Goal: Transaction & Acquisition: Purchase product/service

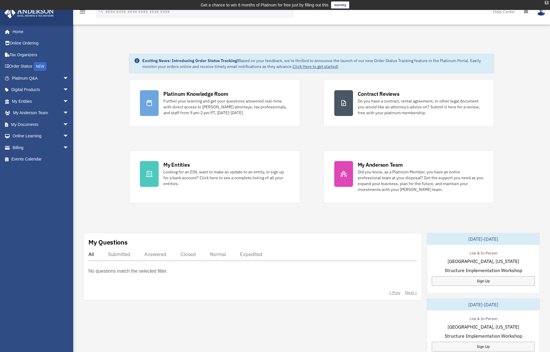
click at [545, 2] on div "X" at bounding box center [546, 3] width 4 height 4
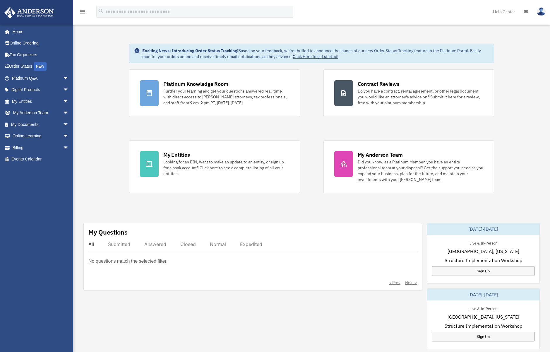
click at [542, 10] on img at bounding box center [540, 11] width 9 height 8
click at [444, 29] on link "My Profile" at bounding box center [453, 27] width 59 height 12
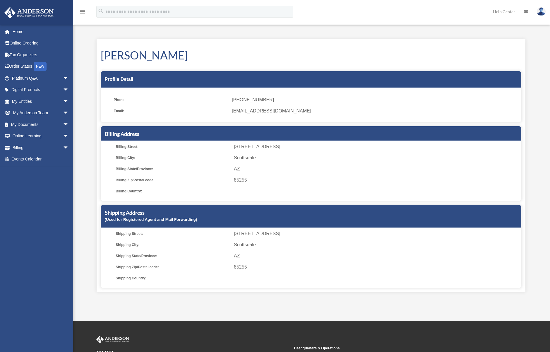
click at [84, 12] on icon "menu" at bounding box center [82, 11] width 7 height 7
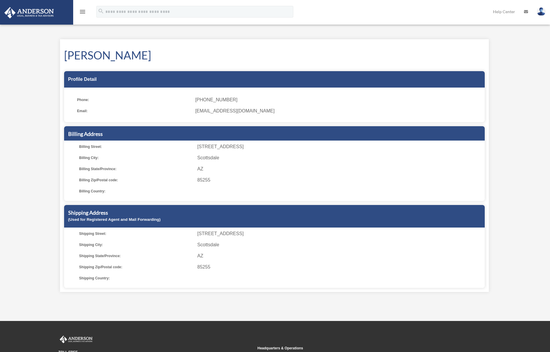
click at [84, 12] on icon "menu" at bounding box center [82, 11] width 7 height 7
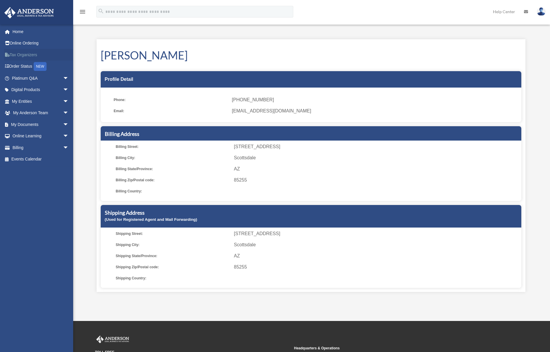
click at [26, 56] on link "Tax Organizers" at bounding box center [40, 55] width 73 height 12
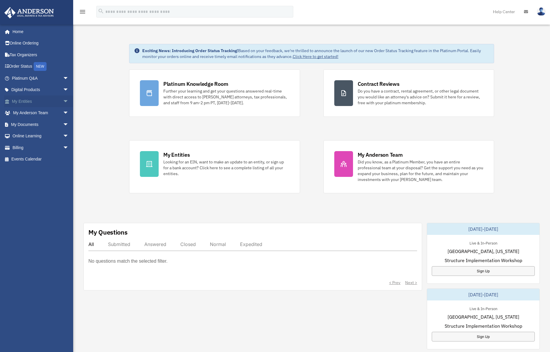
click at [63, 101] on span "arrow_drop_down" at bounding box center [69, 101] width 12 height 12
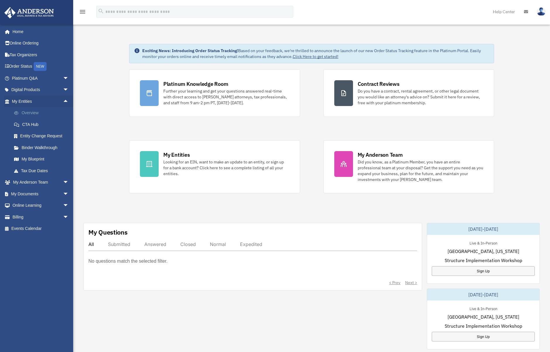
click at [32, 112] on link "Overview" at bounding box center [42, 113] width 69 height 12
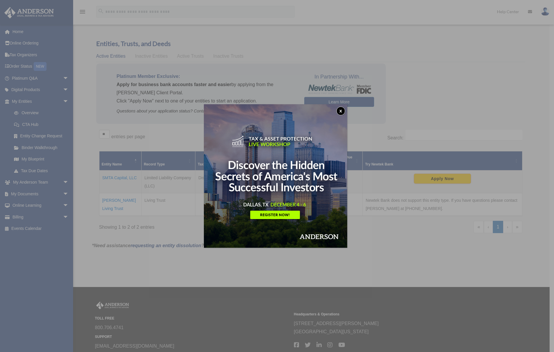
click at [340, 111] on button "x" at bounding box center [340, 110] width 9 height 9
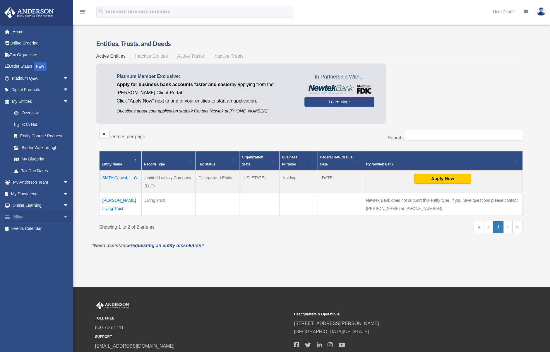
click at [16, 217] on link "Billing arrow_drop_down" at bounding box center [40, 217] width 73 height 12
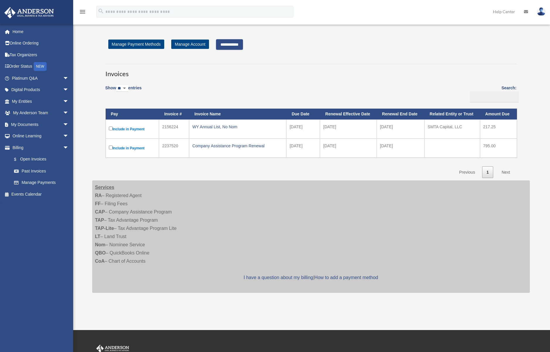
click at [111, 150] on label "Include in Payment" at bounding box center [132, 147] width 47 height 7
click at [237, 41] on input "**********" at bounding box center [229, 44] width 27 height 11
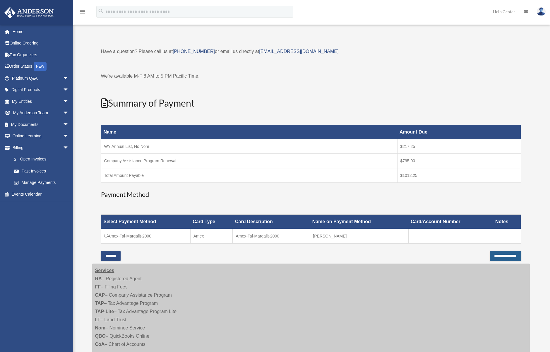
click at [508, 255] on input "**********" at bounding box center [504, 255] width 31 height 11
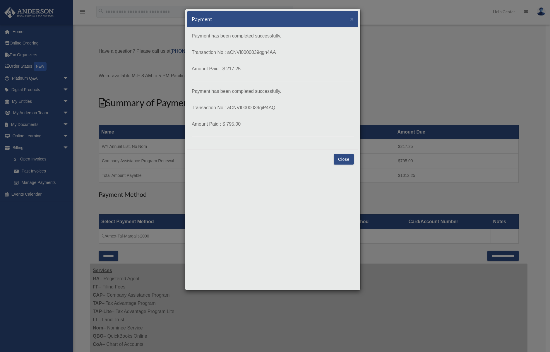
click at [344, 158] on button "Close" at bounding box center [343, 159] width 20 height 11
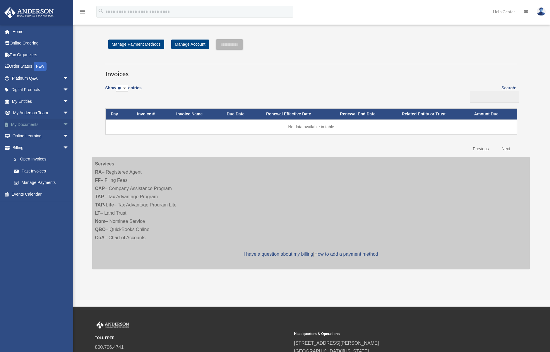
click at [63, 125] on span "arrow_drop_down" at bounding box center [69, 124] width 12 height 12
click at [63, 91] on span "arrow_drop_down" at bounding box center [69, 90] width 12 height 12
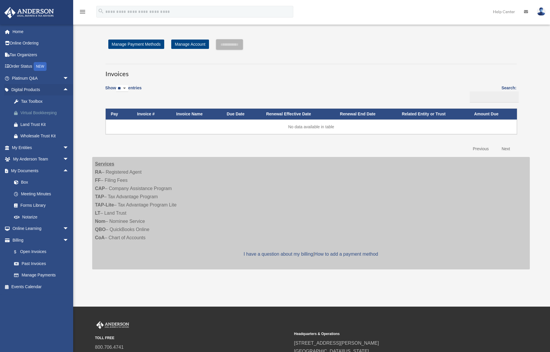
click at [37, 114] on div "Virtual Bookkeeping" at bounding box center [45, 112] width 50 height 7
click at [540, 12] on img at bounding box center [540, 11] width 9 height 8
click at [442, 39] on link "Reset Password" at bounding box center [453, 39] width 59 height 12
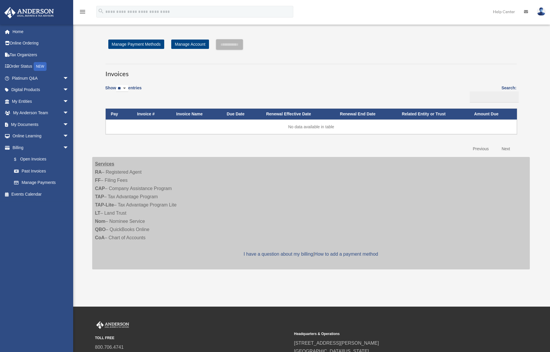
click at [541, 11] on img at bounding box center [540, 11] width 9 height 8
click at [436, 28] on link "My Profile" at bounding box center [453, 27] width 59 height 12
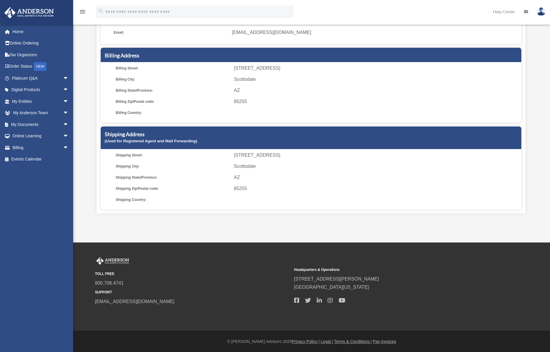
scroll to position [79, 0]
